Goal: Task Accomplishment & Management: Use online tool/utility

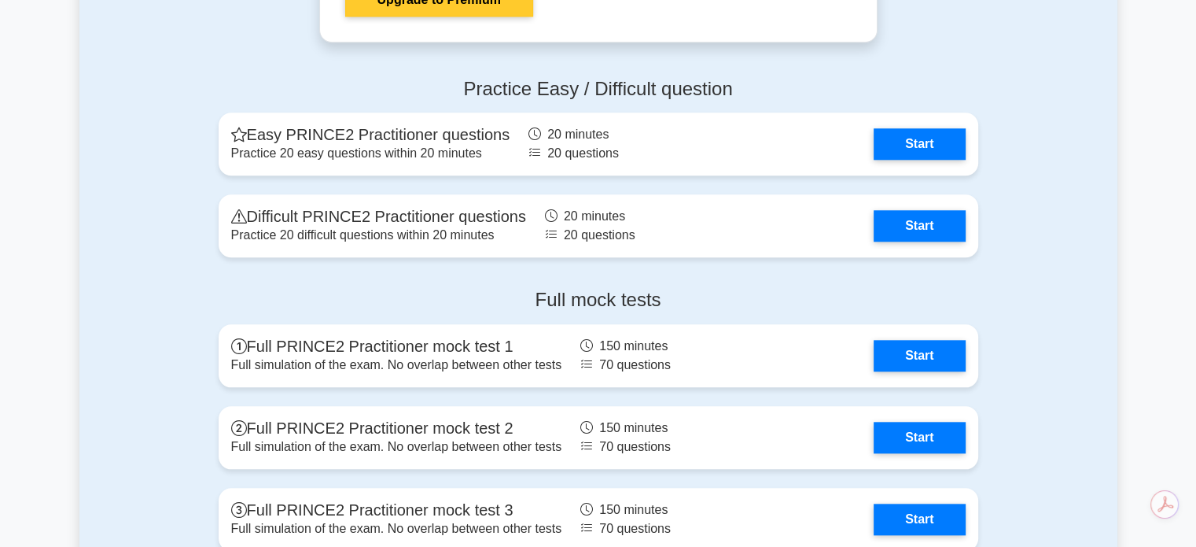
scroll to position [1573, 0]
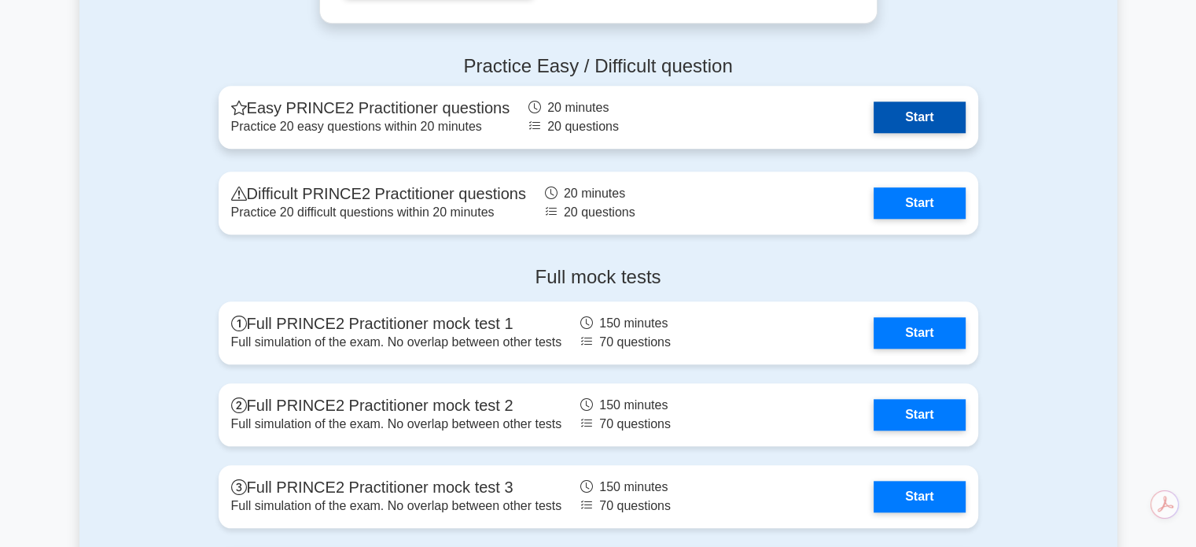
click at [941, 122] on link "Start" at bounding box center [919, 116] width 91 height 31
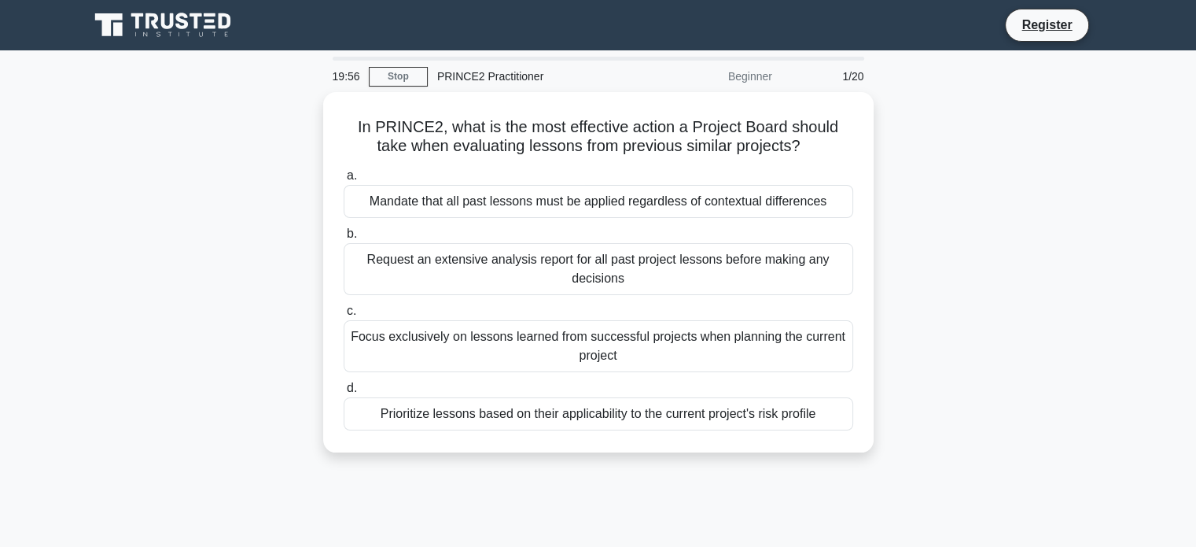
click at [395, 65] on div "19:56 Stop PRINCE2 Practitioner Beginner 1/20" at bounding box center [598, 76] width 551 height 31
click at [399, 79] on link "Stop" at bounding box center [398, 77] width 59 height 20
